Goal: Information Seeking & Learning: Learn about a topic

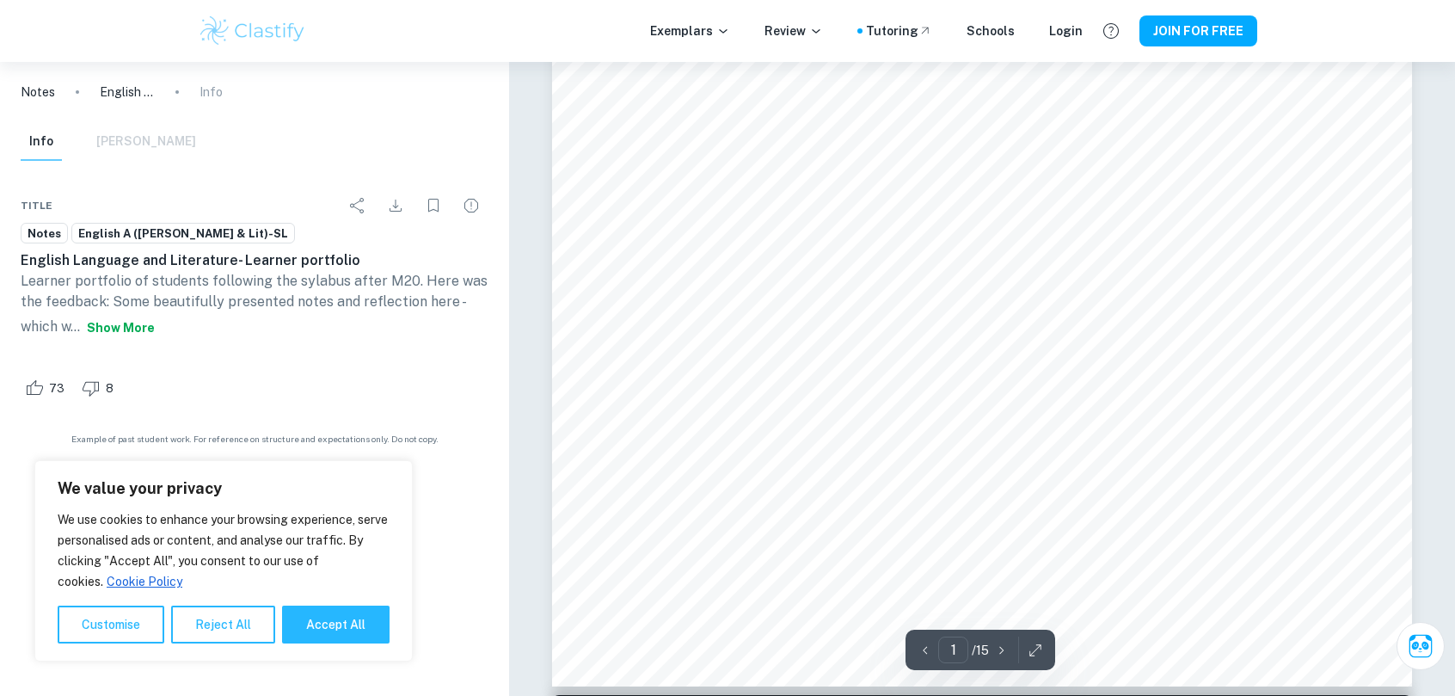
scroll to position [602, 0]
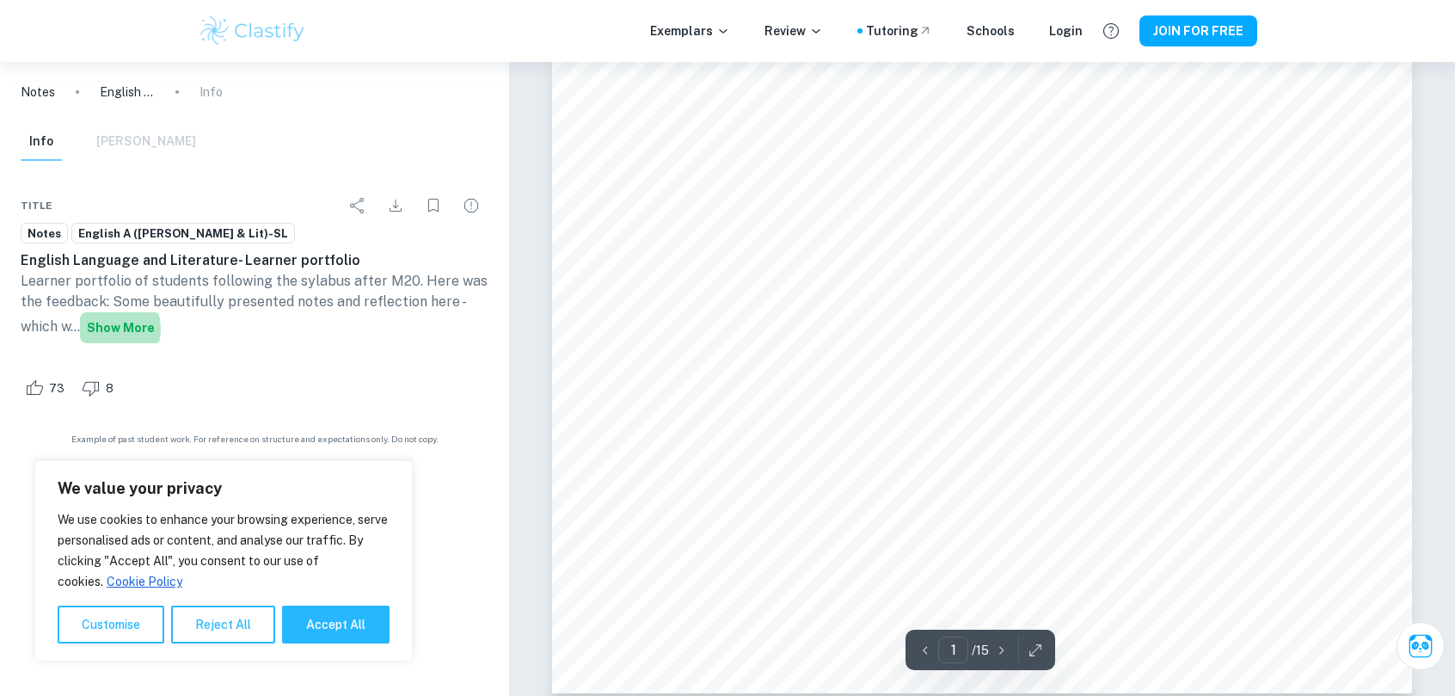
click at [108, 329] on button "Show more" at bounding box center [121, 327] width 82 height 31
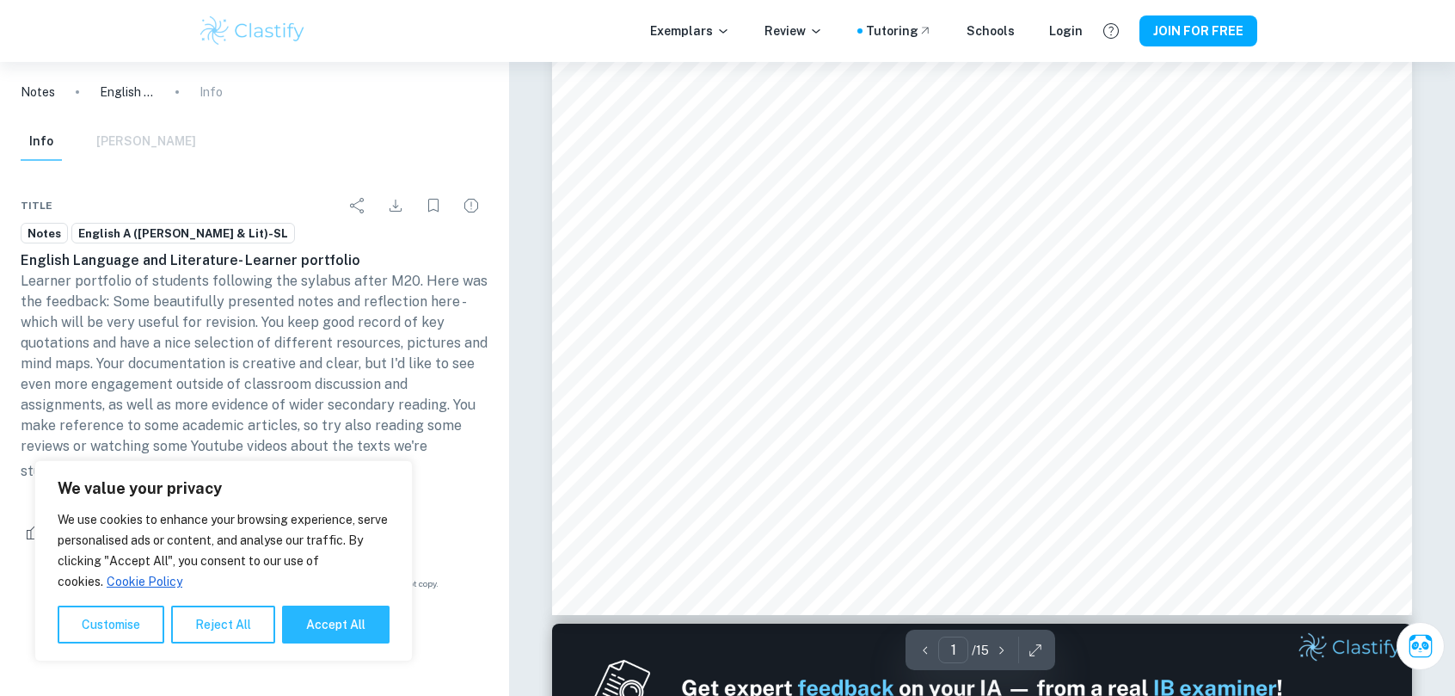
scroll to position [688, 0]
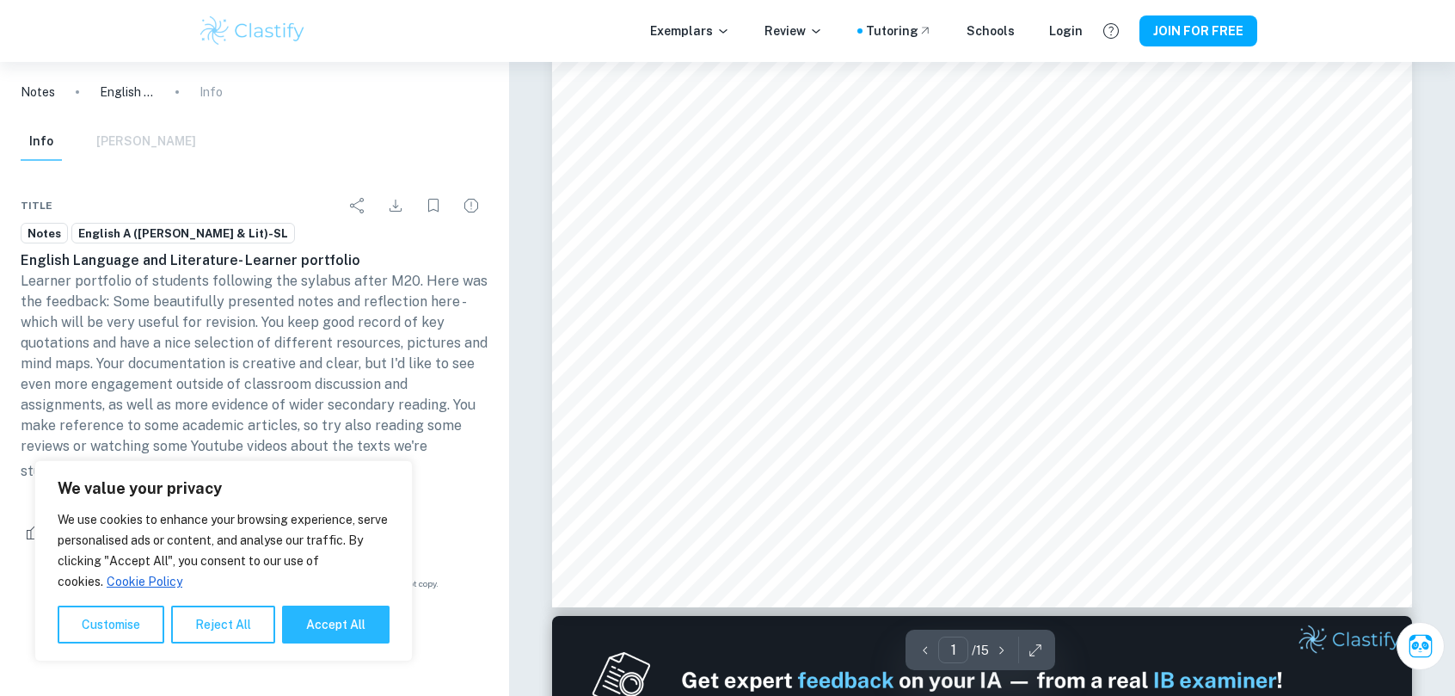
click at [383, 278] on p "Learner portfolio of students following the sylabus after M20. Here was the fee…" at bounding box center [255, 379] width 468 height 217
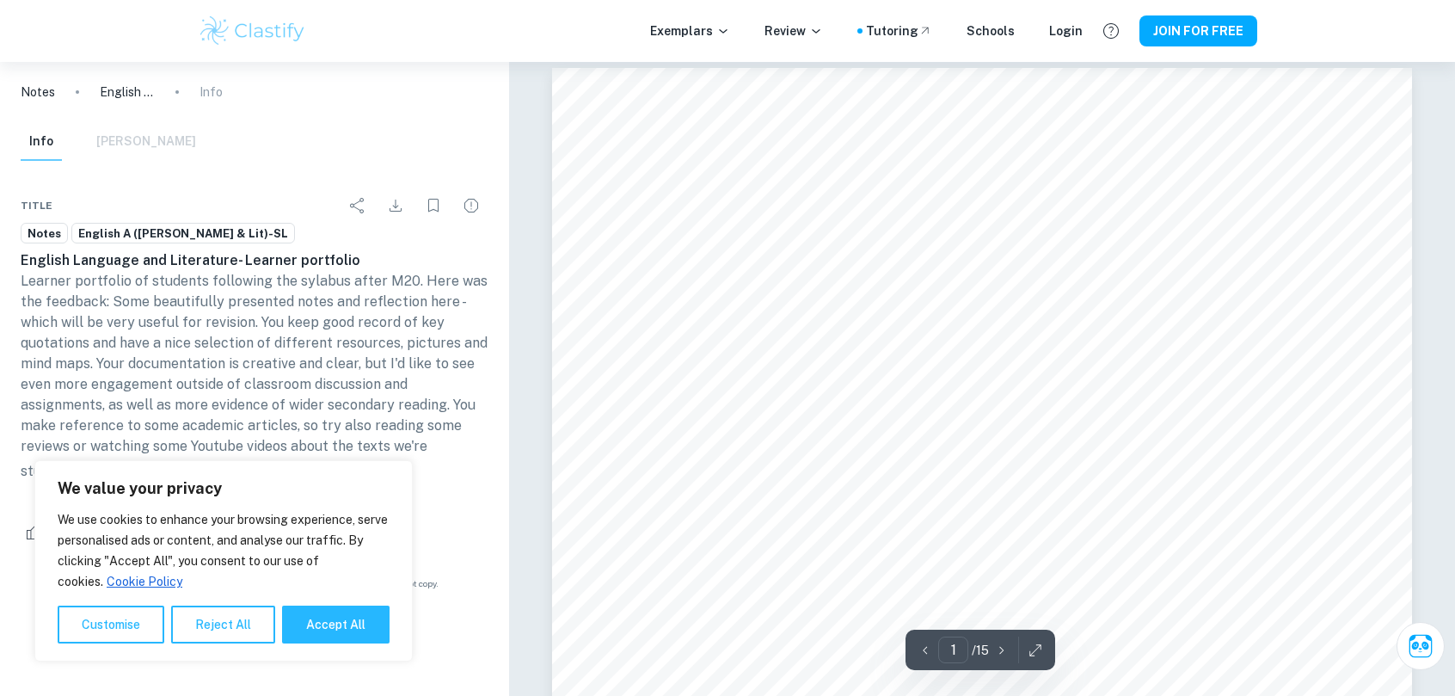
scroll to position [0, 0]
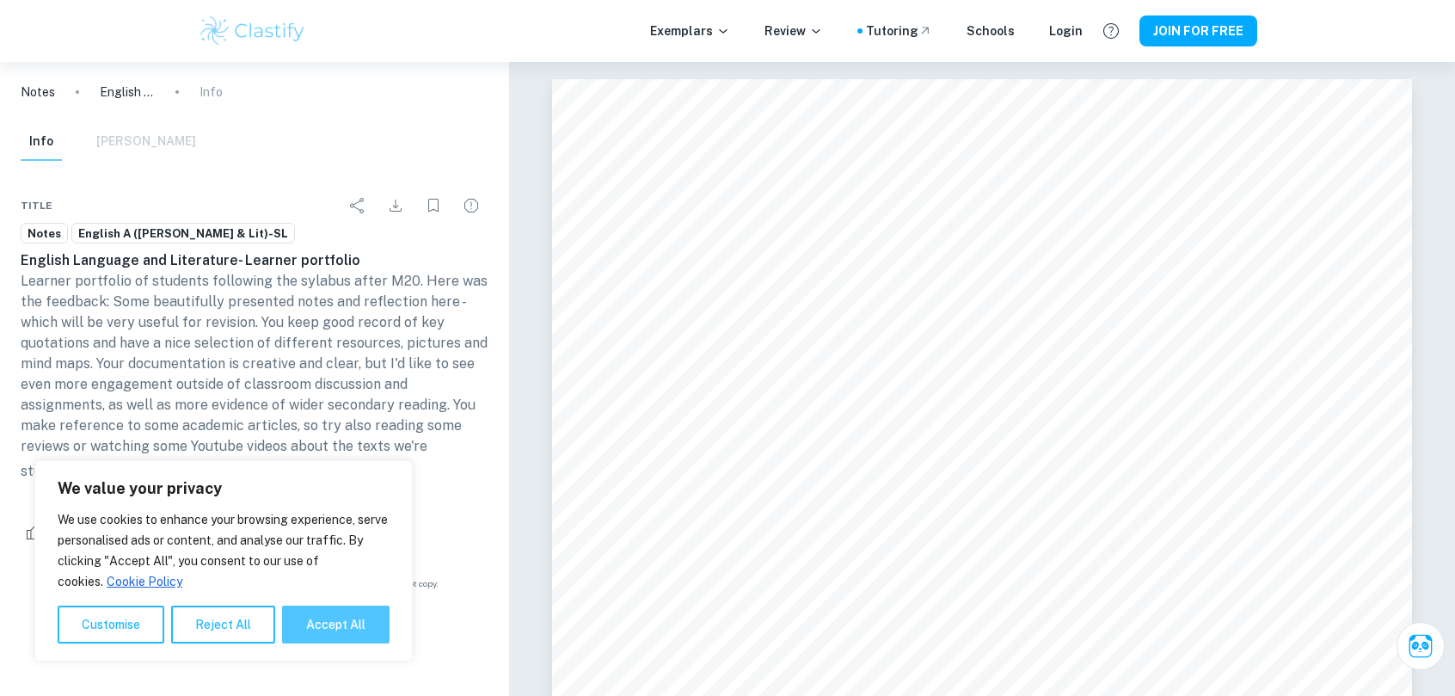
click at [328, 632] on button "Accept All" at bounding box center [335, 624] width 107 height 38
checkbox input "true"
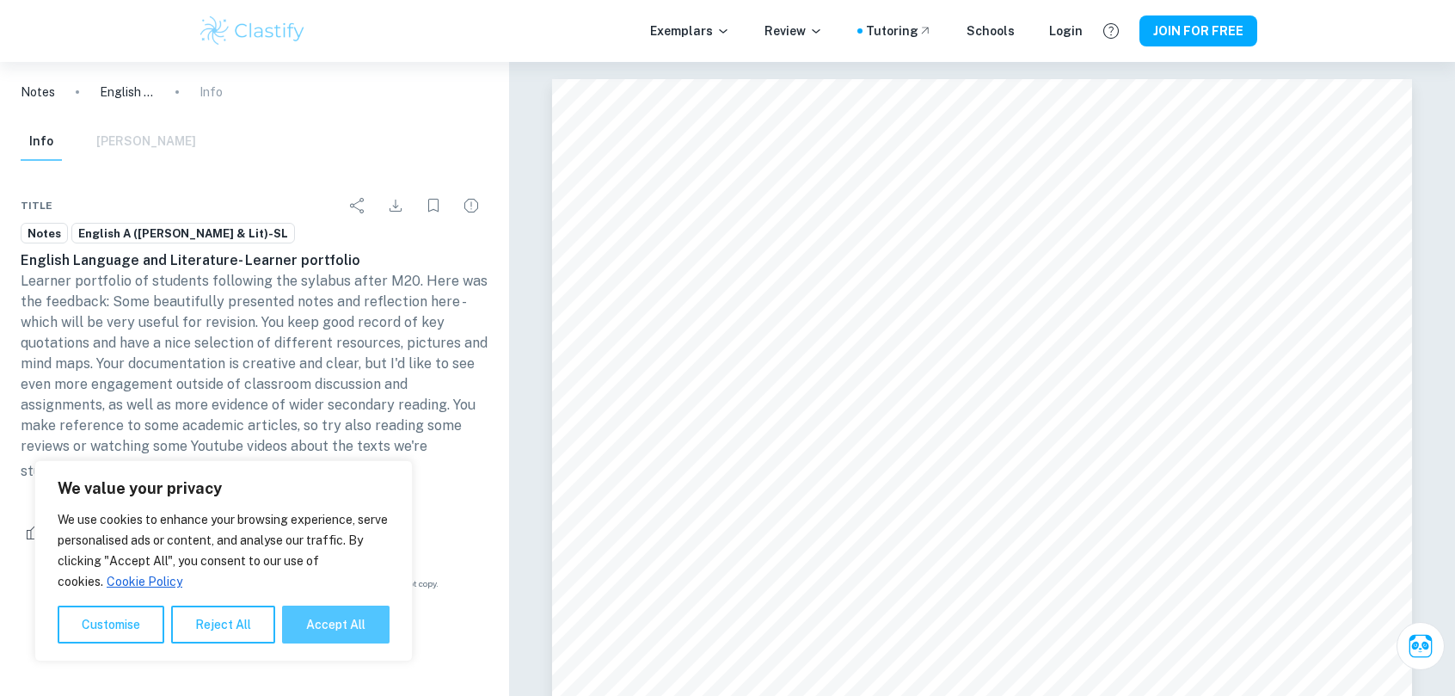
checkbox input "true"
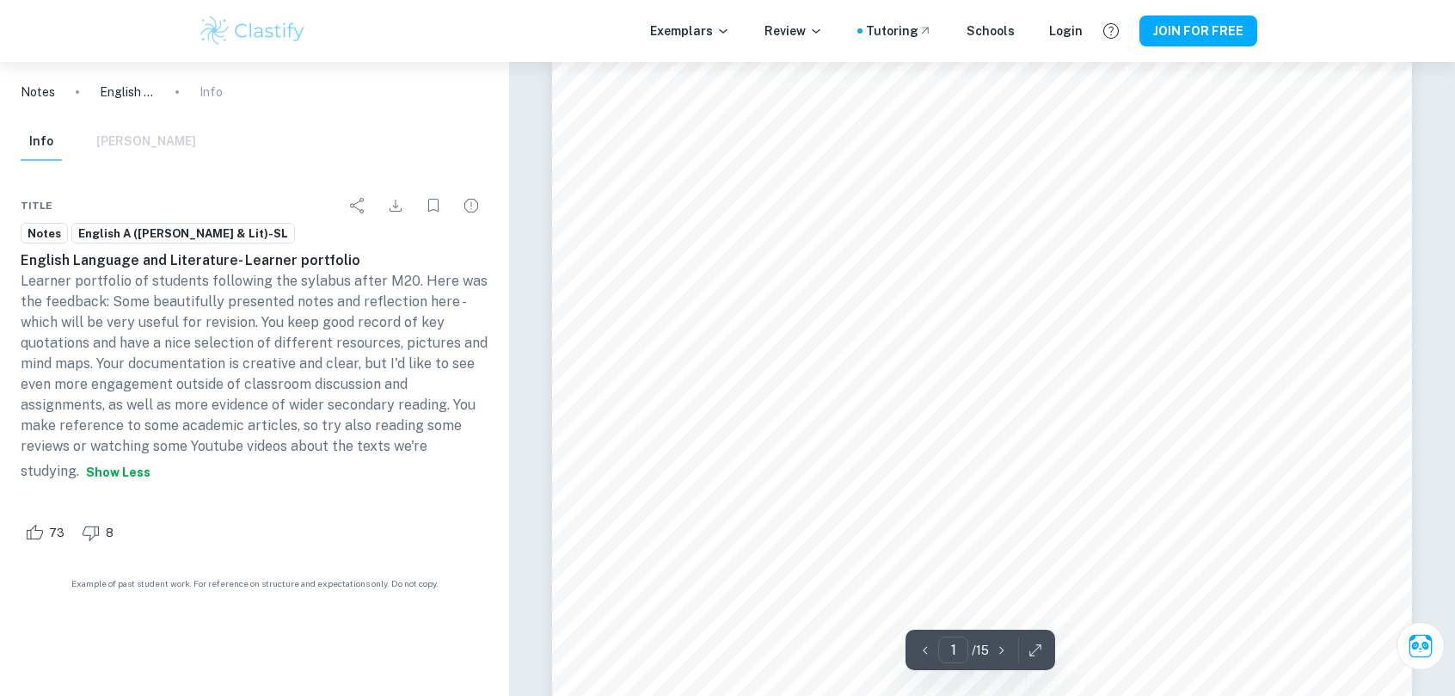
scroll to position [86, 0]
drag, startPoint x: 113, startPoint y: 385, endPoint x: 182, endPoint y: 394, distance: 70.2
click at [182, 394] on p "Learner portfolio of students following the sylabus after M20. Here was the fee…" at bounding box center [255, 379] width 468 height 217
